Goal: Find specific page/section: Find specific page/section

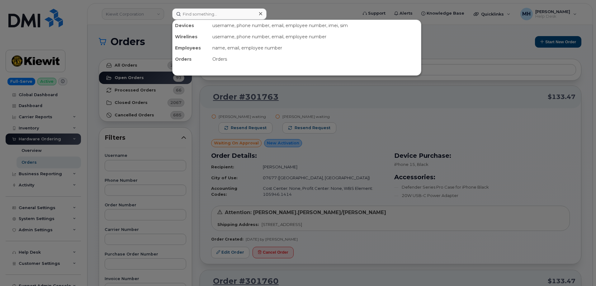
scroll to position [1226, 0]
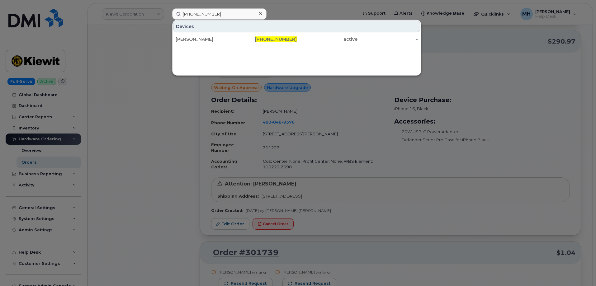
type input "[PHONE_NUMBER]"
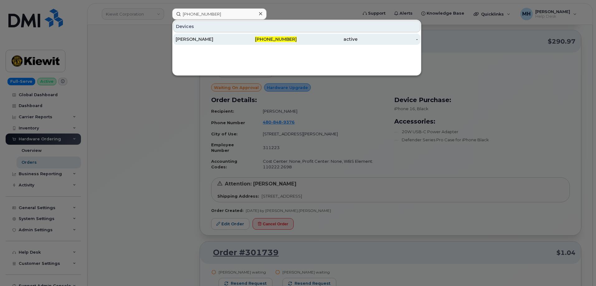
drag, startPoint x: 297, startPoint y: 40, endPoint x: 260, endPoint y: 43, distance: 36.8
click at [297, 40] on div "active" at bounding box center [327, 39] width 61 height 6
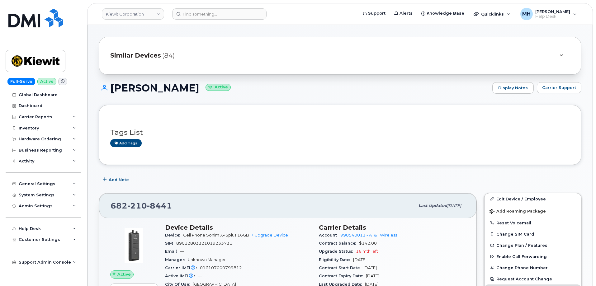
scroll to position [93, 0]
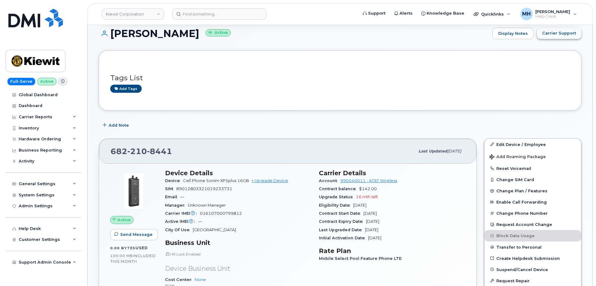
click at [551, 34] on span "Carrier Support" at bounding box center [559, 33] width 34 height 6
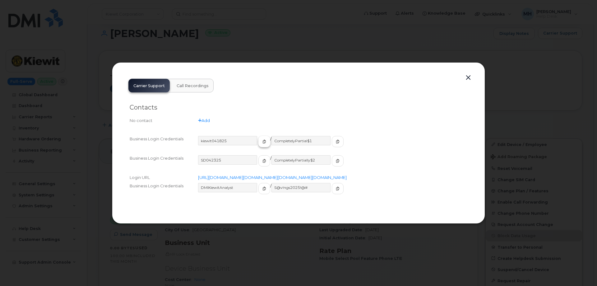
click at [259, 136] on button "button" at bounding box center [265, 141] width 12 height 11
click at [336, 140] on icon "button" at bounding box center [338, 142] width 4 height 4
click at [469, 73] on button "button" at bounding box center [468, 77] width 9 height 9
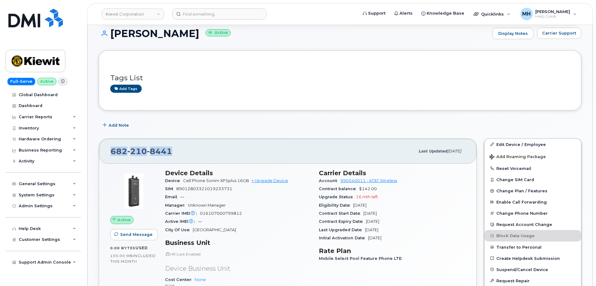
drag, startPoint x: 117, startPoint y: 153, endPoint x: 100, endPoint y: 153, distance: 17.1
click at [100, 153] on div "682 210 8441 Last updated Sep 25, 2025" at bounding box center [287, 151] width 377 height 25
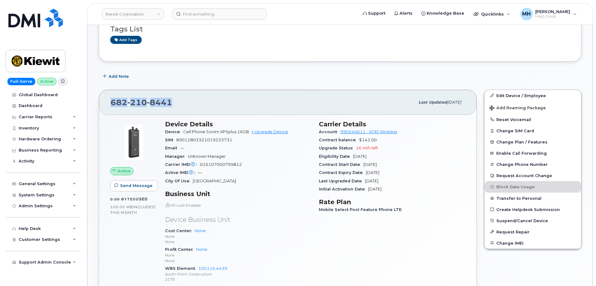
scroll to position [187, 0]
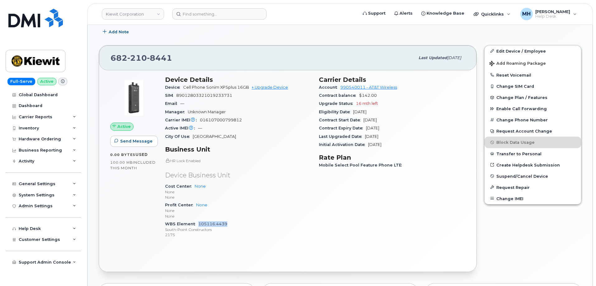
drag, startPoint x: 232, startPoint y: 225, endPoint x: 199, endPoint y: 222, distance: 33.1
click at [199, 222] on div "WBS Element 105116.4439 South-Point Constructors 2175" at bounding box center [238, 229] width 146 height 19
copy link "105116.4439"
click at [45, 185] on div "General Settings" at bounding box center [37, 183] width 37 height 5
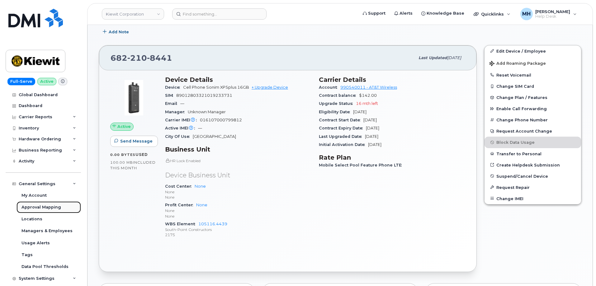
click at [46, 203] on link "Approval Mapping" at bounding box center [48, 207] width 64 height 12
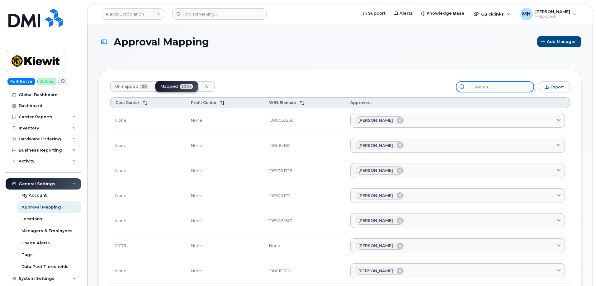
click at [501, 88] on input "search" at bounding box center [500, 86] width 66 height 11
paste input "105116.4439"
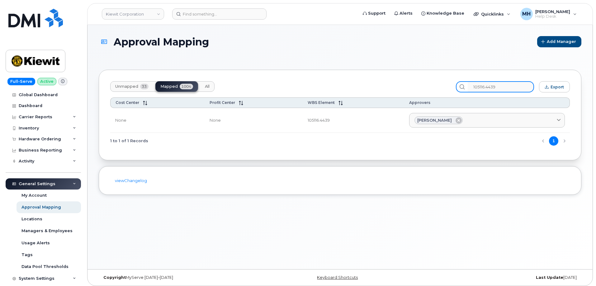
type input "105116.4439"
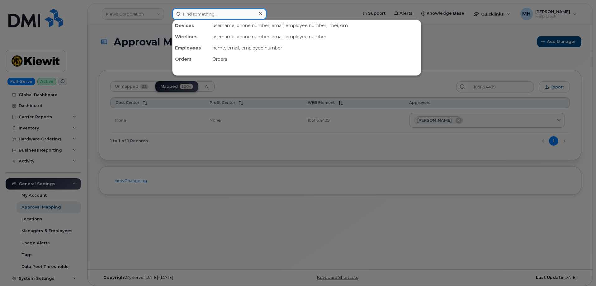
click at [214, 17] on input at bounding box center [219, 13] width 94 height 11
paste input "105116.4439"
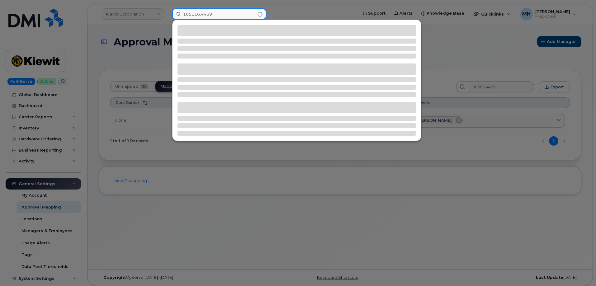
drag, startPoint x: 224, startPoint y: 16, endPoint x: 158, endPoint y: 16, distance: 66.0
click at [167, 16] on div "105116.4439" at bounding box center [262, 13] width 191 height 11
paste input "682-210-844"
type input "682-210-8449"
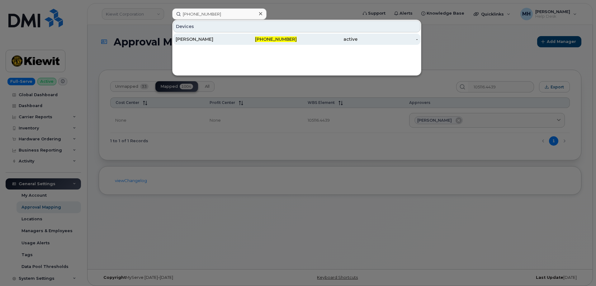
click at [317, 40] on div "active" at bounding box center [327, 39] width 61 height 6
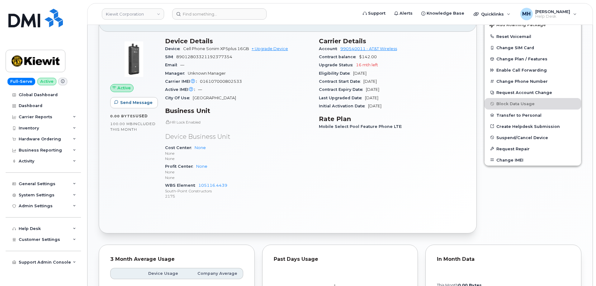
scroll to position [280, 0]
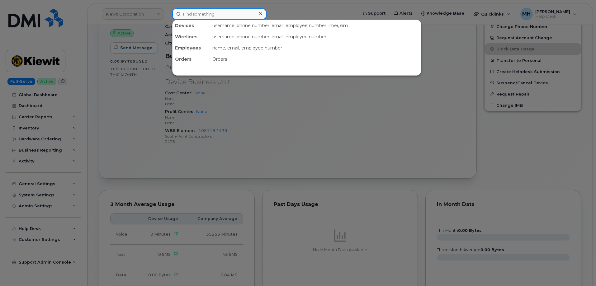
click at [230, 12] on input at bounding box center [219, 13] width 94 height 11
paste input "682-210-8453"
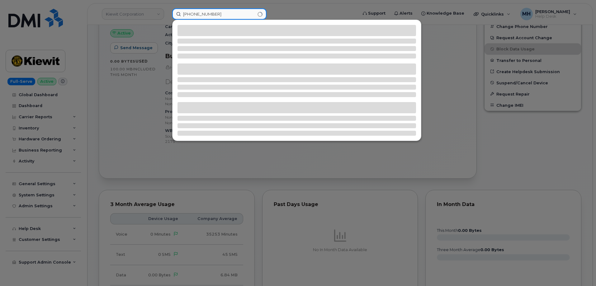
type input "682-210-8453"
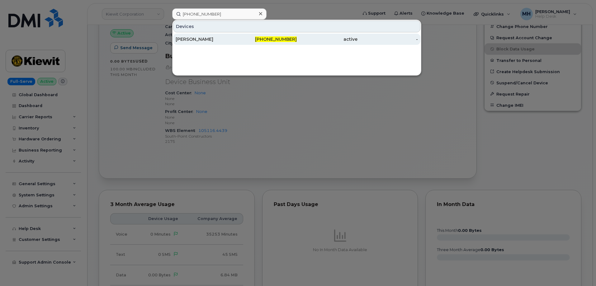
click at [207, 41] on div "[PERSON_NAME]" at bounding box center [205, 39] width 61 height 6
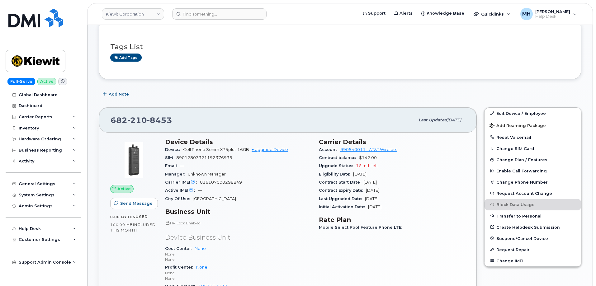
scroll to position [218, 0]
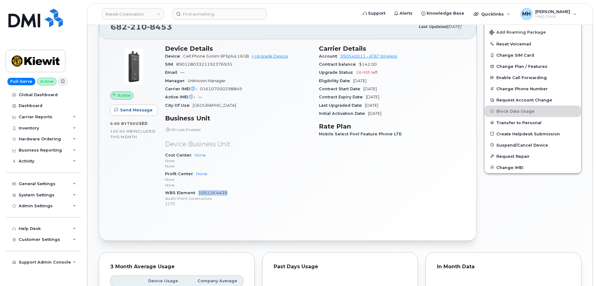
drag, startPoint x: 232, startPoint y: 193, endPoint x: 199, endPoint y: 194, distance: 32.4
click at [199, 194] on div "WBS Element 105116.4439 South-Point Constructors 2175" at bounding box center [238, 198] width 146 height 19
copy link "105116.4439"
click at [51, 185] on div "General Settings" at bounding box center [37, 183] width 37 height 5
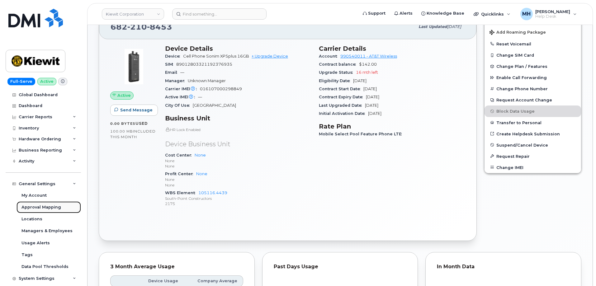
click at [49, 206] on div "Approval Mapping" at bounding box center [41, 207] width 40 height 6
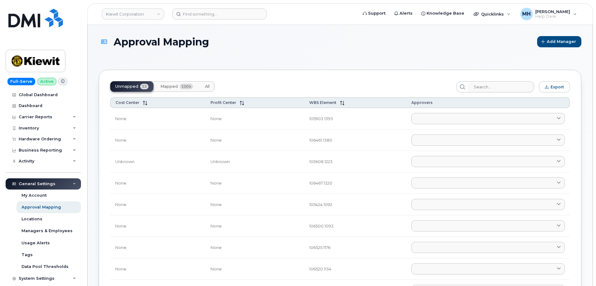
click at [174, 90] on button "Mapped 1004" at bounding box center [176, 86] width 43 height 11
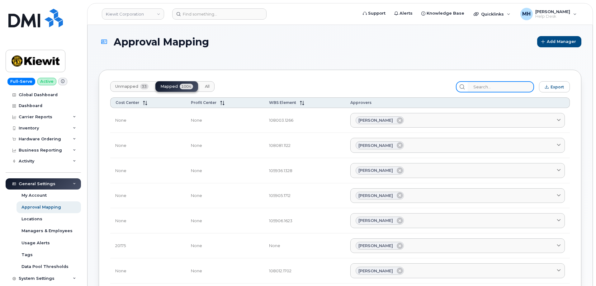
click at [490, 87] on input "search" at bounding box center [500, 86] width 66 height 11
paste input "105116.4439"
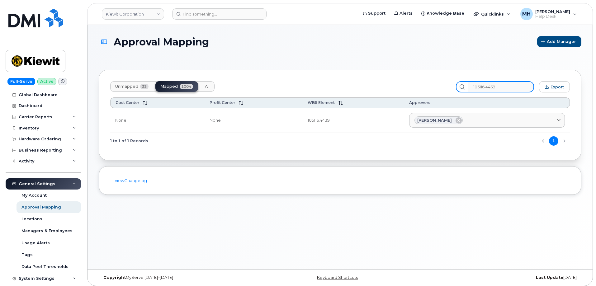
type input "105116.4439"
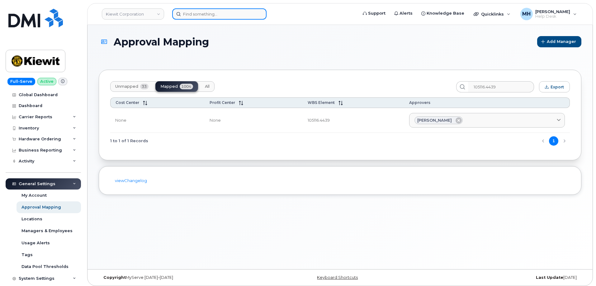
click at [191, 16] on input at bounding box center [219, 13] width 94 height 11
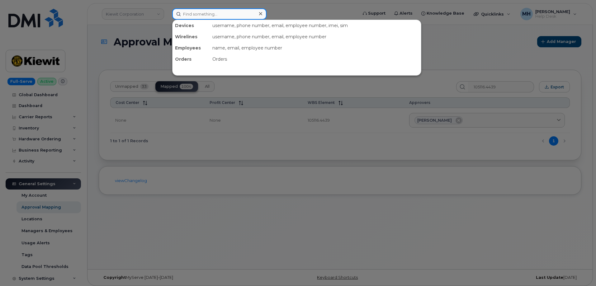
paste input "682-210-8453"
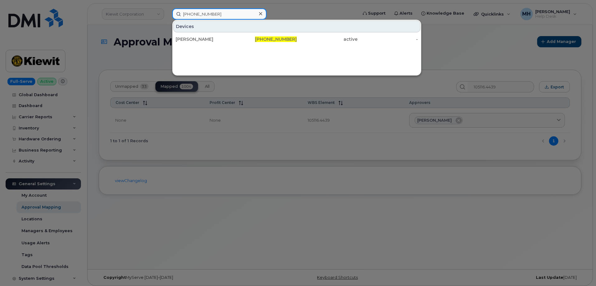
type input "682-210-8453"
click at [221, 34] on div "SEAN BROOKINS" at bounding box center [205, 39] width 61 height 11
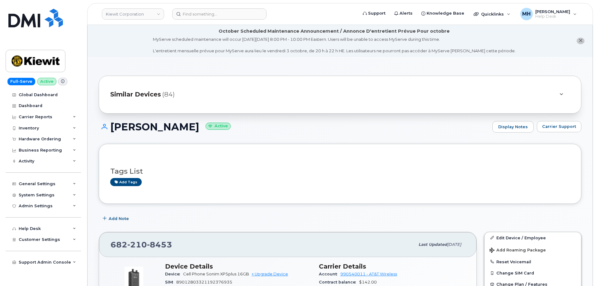
drag, startPoint x: 68, startPoint y: 42, endPoint x: 86, endPoint y: 29, distance: 21.8
click at [68, 42] on div "Full-Serve Active Global Dashboard Dashboard Carrier Reports Monthly Billing Da…" at bounding box center [42, 143] width 84 height 286
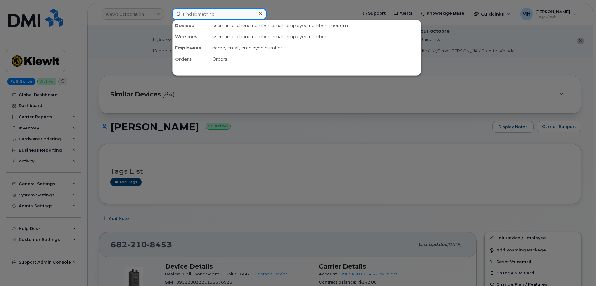
click at [216, 13] on input at bounding box center [219, 13] width 94 height 11
paste input "(714) 875-9658"
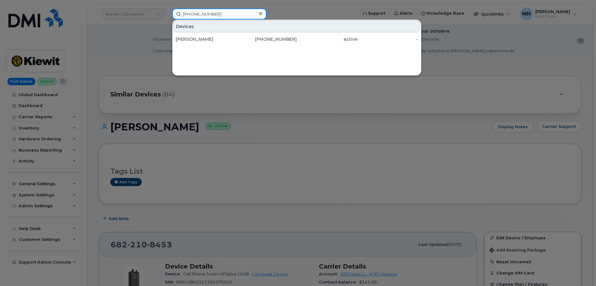
type input "(714) 875-9658"
click at [214, 34] on div "[PERSON_NAME]" at bounding box center [205, 39] width 61 height 11
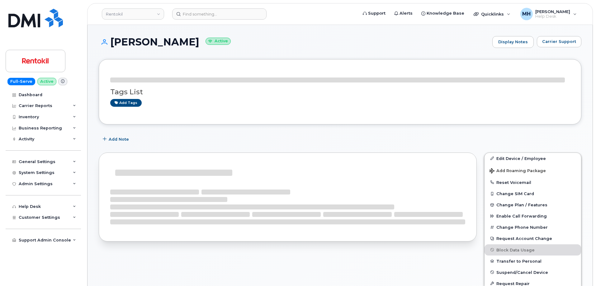
drag, startPoint x: 200, startPoint y: 41, endPoint x: 94, endPoint y: 2, distance: 113.3
click at [103, 40] on h1 "[PERSON_NAME] Active" at bounding box center [294, 41] width 390 height 11
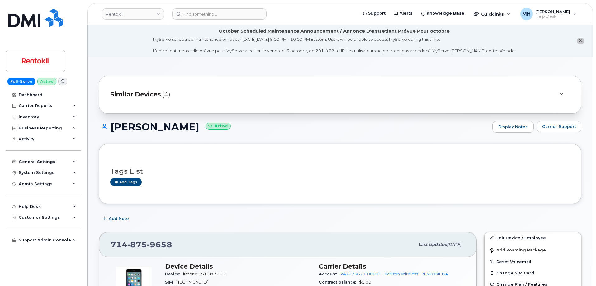
scroll to position [62, 0]
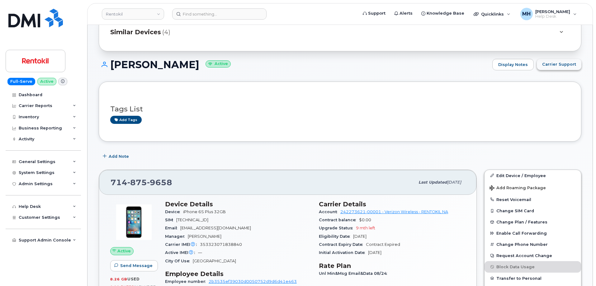
click at [552, 65] on span "Carrier Support" at bounding box center [559, 64] width 34 height 6
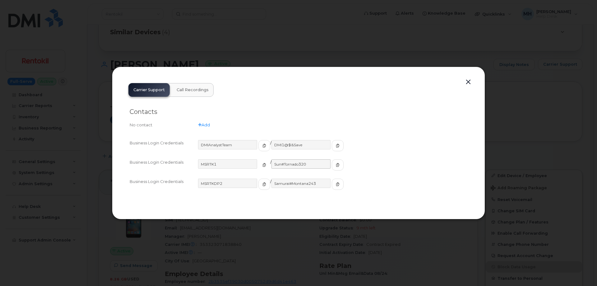
drag, startPoint x: 256, startPoint y: 167, endPoint x: 288, endPoint y: 167, distance: 32.0
click at [262, 167] on span "button" at bounding box center [265, 165] width 6 height 6
click at [336, 167] on icon "button" at bounding box center [338, 165] width 4 height 4
click at [473, 78] on div "Carrier Support Call Recordings Contacts No contact Add Business Login Credenti…" at bounding box center [299, 143] width 350 height 130
click at [469, 80] on button "button" at bounding box center [468, 82] width 9 height 9
